Goal: Task Accomplishment & Management: Manage account settings

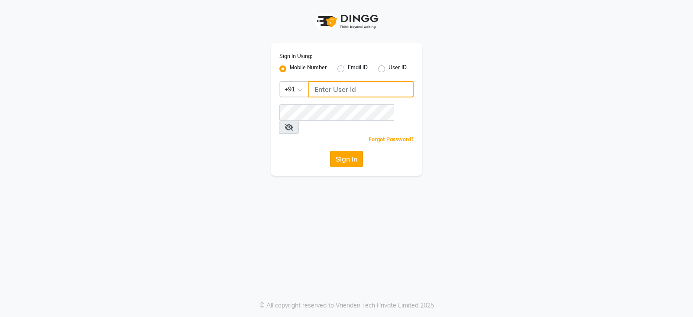
type input "9175245454"
click at [358, 151] on button "Sign In" at bounding box center [346, 159] width 33 height 16
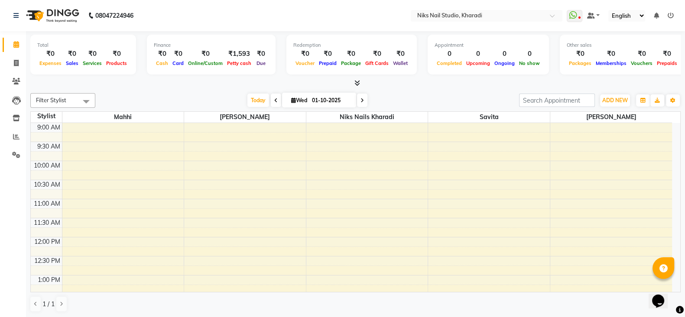
click at [355, 80] on icon at bounding box center [357, 83] width 6 height 7
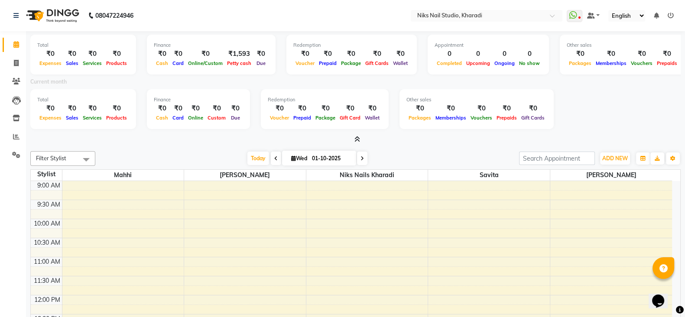
click at [356, 141] on icon at bounding box center [357, 139] width 6 height 7
